Goal: Transaction & Acquisition: Book appointment/travel/reservation

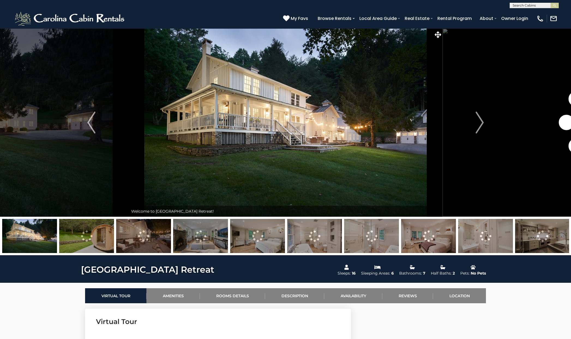
click at [533, 234] on img at bounding box center [542, 236] width 55 height 34
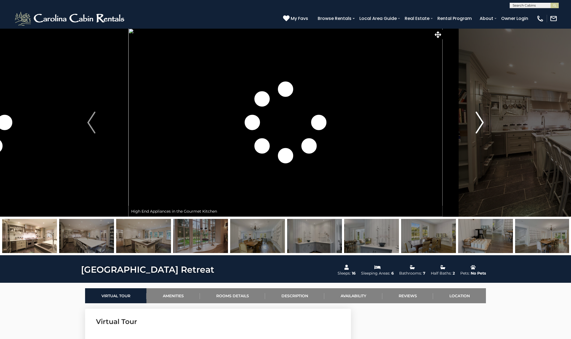
click at [482, 123] on img "Next" at bounding box center [480, 123] width 8 height 22
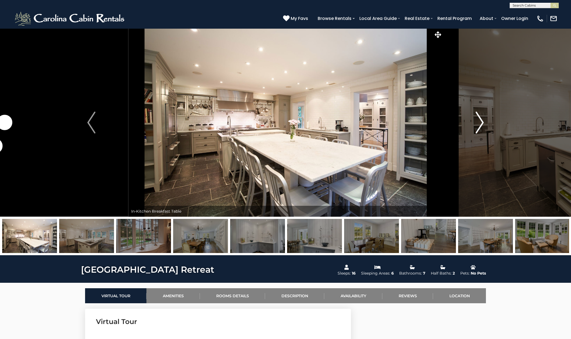
click at [481, 120] on img "Next" at bounding box center [480, 123] width 8 height 22
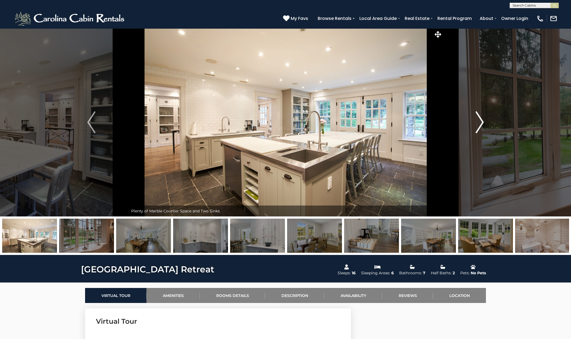
scroll to position [0, 0]
click at [482, 122] on img "Next" at bounding box center [480, 122] width 8 height 22
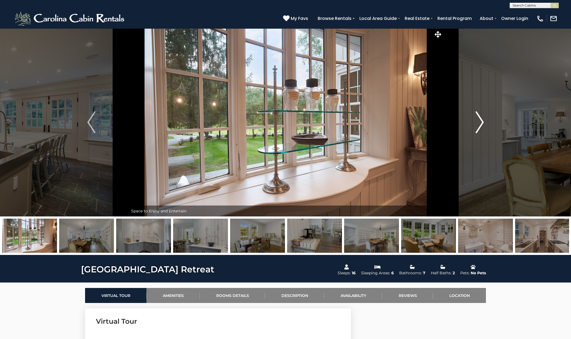
click at [482, 122] on img "Next" at bounding box center [480, 122] width 8 height 22
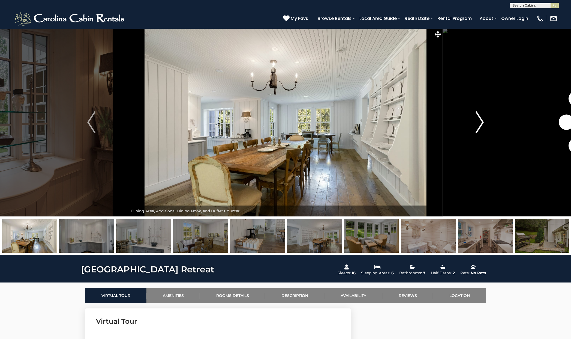
scroll to position [0, 0]
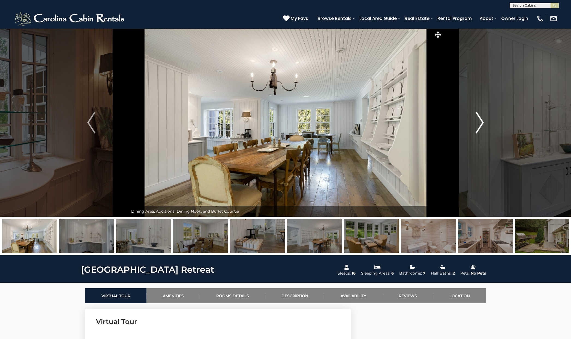
click at [482, 122] on img "Next" at bounding box center [480, 123] width 8 height 22
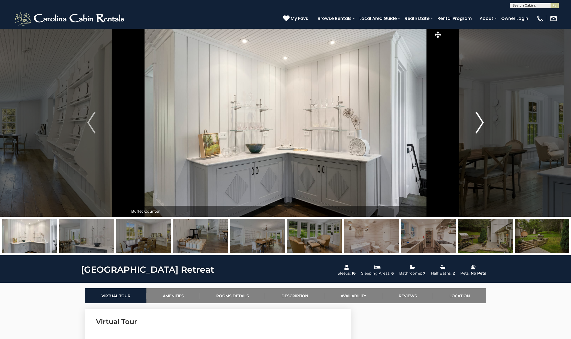
scroll to position [0, 0]
click at [482, 122] on img "Next" at bounding box center [480, 123] width 8 height 22
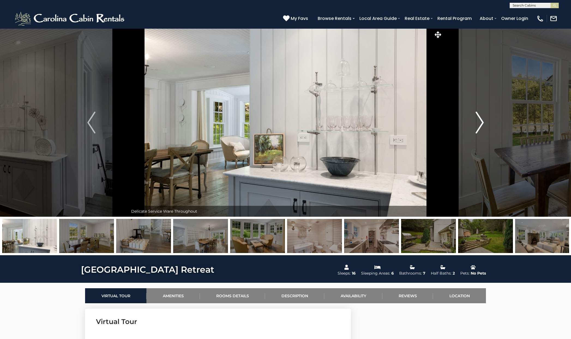
click at [482, 122] on img "Next" at bounding box center [480, 123] width 8 height 22
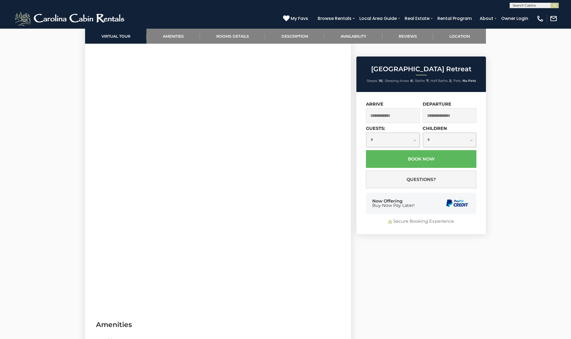
scroll to position [296, 0]
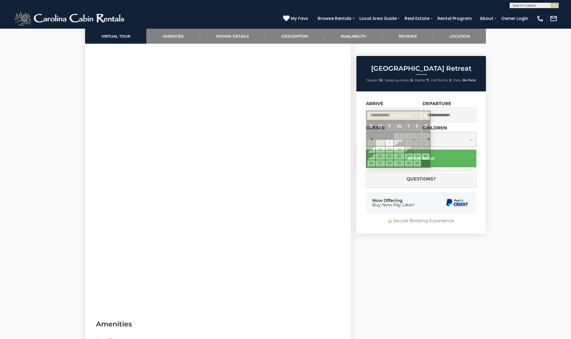
click at [411, 107] on input "text" at bounding box center [393, 114] width 54 height 15
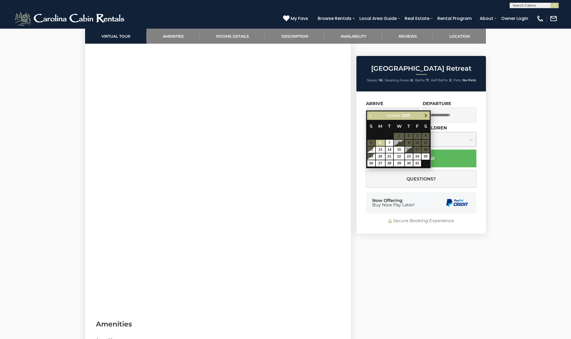
click at [426, 115] on span "Next" at bounding box center [426, 115] width 4 height 4
click at [408, 155] on link "22" at bounding box center [409, 156] width 8 height 6
type input "**********"
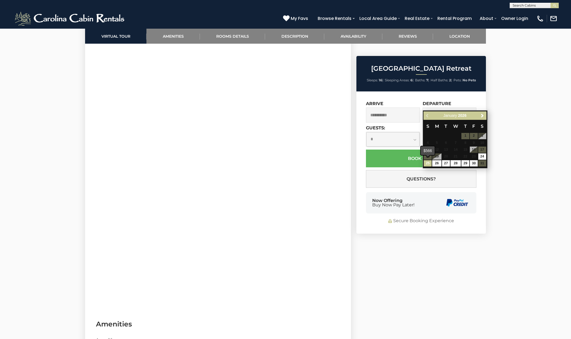
click at [426, 163] on link "25" at bounding box center [428, 163] width 8 height 6
type input "**********"
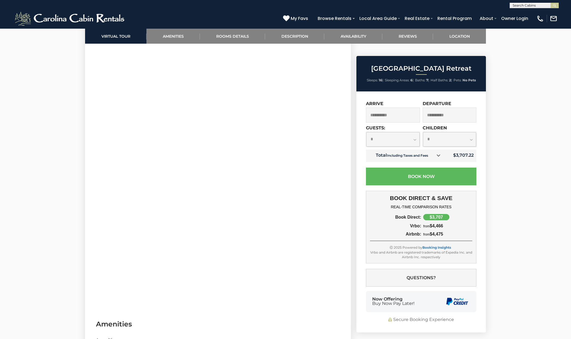
click at [409, 107] on input "**********" at bounding box center [393, 114] width 54 height 15
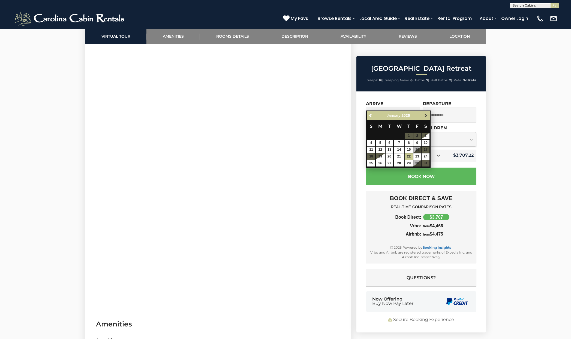
click at [427, 114] on span "Next" at bounding box center [426, 115] width 4 height 4
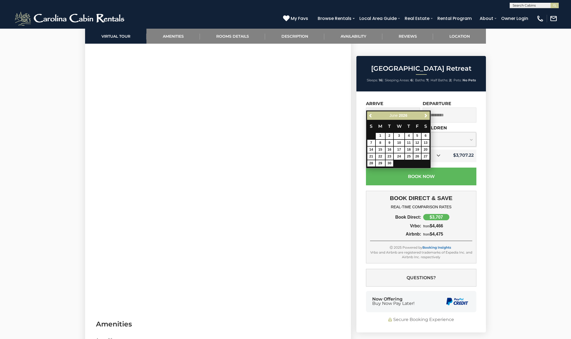
click at [427, 114] on span "Next" at bounding box center [426, 115] width 4 height 4
click at [369, 116] on span "Previous" at bounding box center [371, 115] width 4 height 4
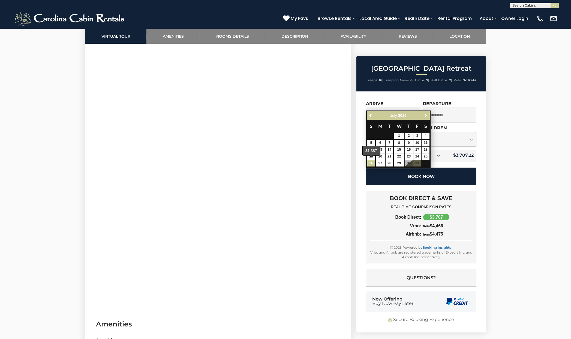
click at [372, 162] on link "26" at bounding box center [371, 163] width 8 height 6
type input "**********"
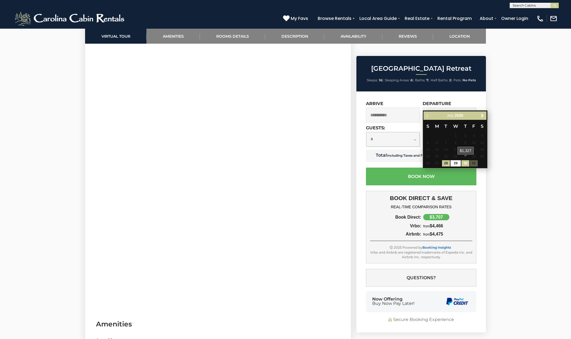
click at [466, 163] on link "30" at bounding box center [466, 163] width 8 height 6
type input "**********"
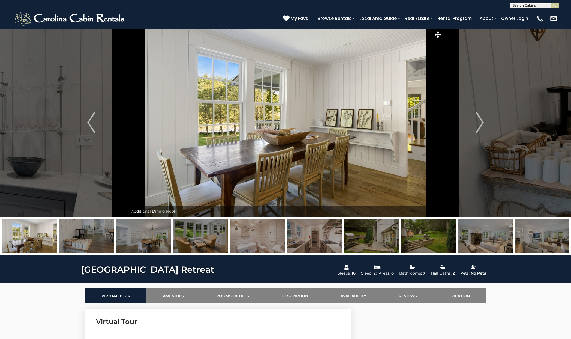
scroll to position [0, 0]
click at [94, 233] on img at bounding box center [86, 236] width 55 height 34
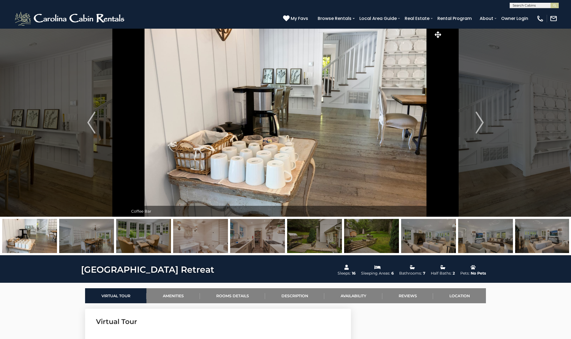
click at [353, 240] on img at bounding box center [371, 236] width 55 height 34
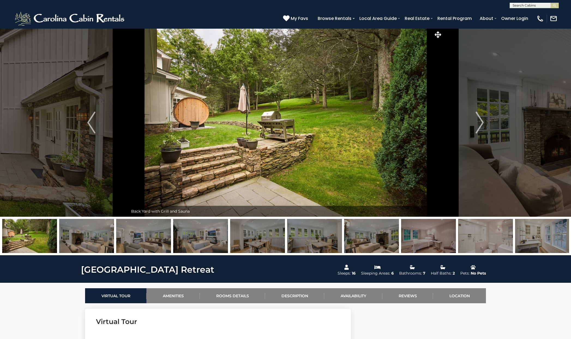
click at [326, 242] on img at bounding box center [314, 236] width 55 height 34
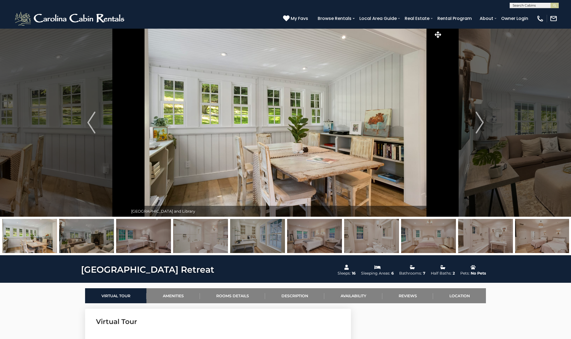
click at [337, 242] on img at bounding box center [314, 236] width 55 height 34
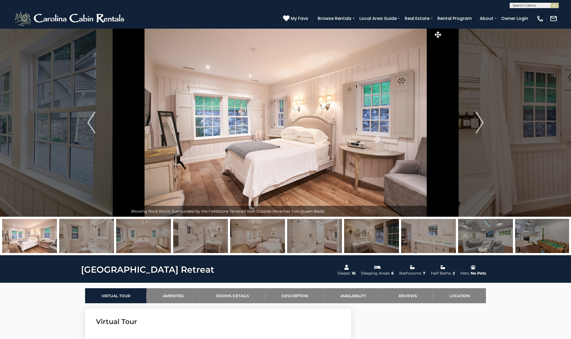
click at [373, 244] on img at bounding box center [371, 236] width 55 height 34
